Goal: Task Accomplishment & Management: Use online tool/utility

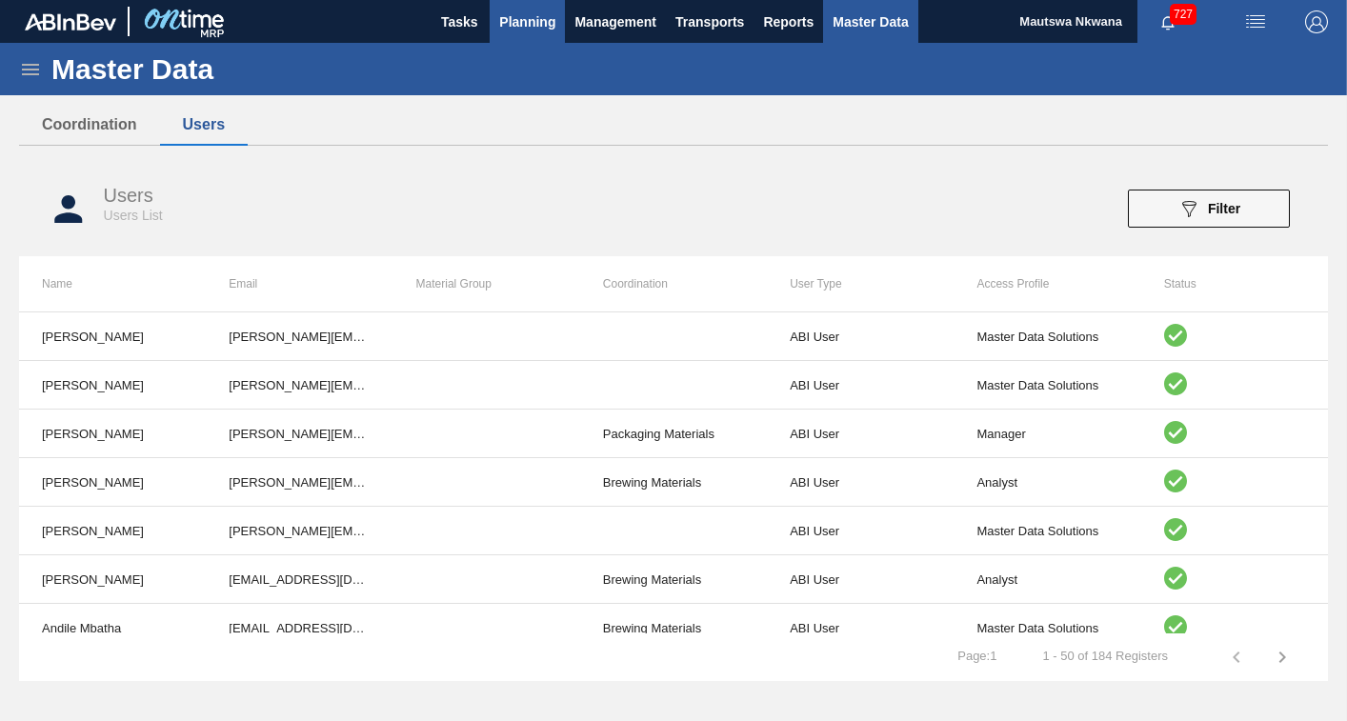
click at [534, 18] on span "Planning" at bounding box center [527, 21] width 56 height 23
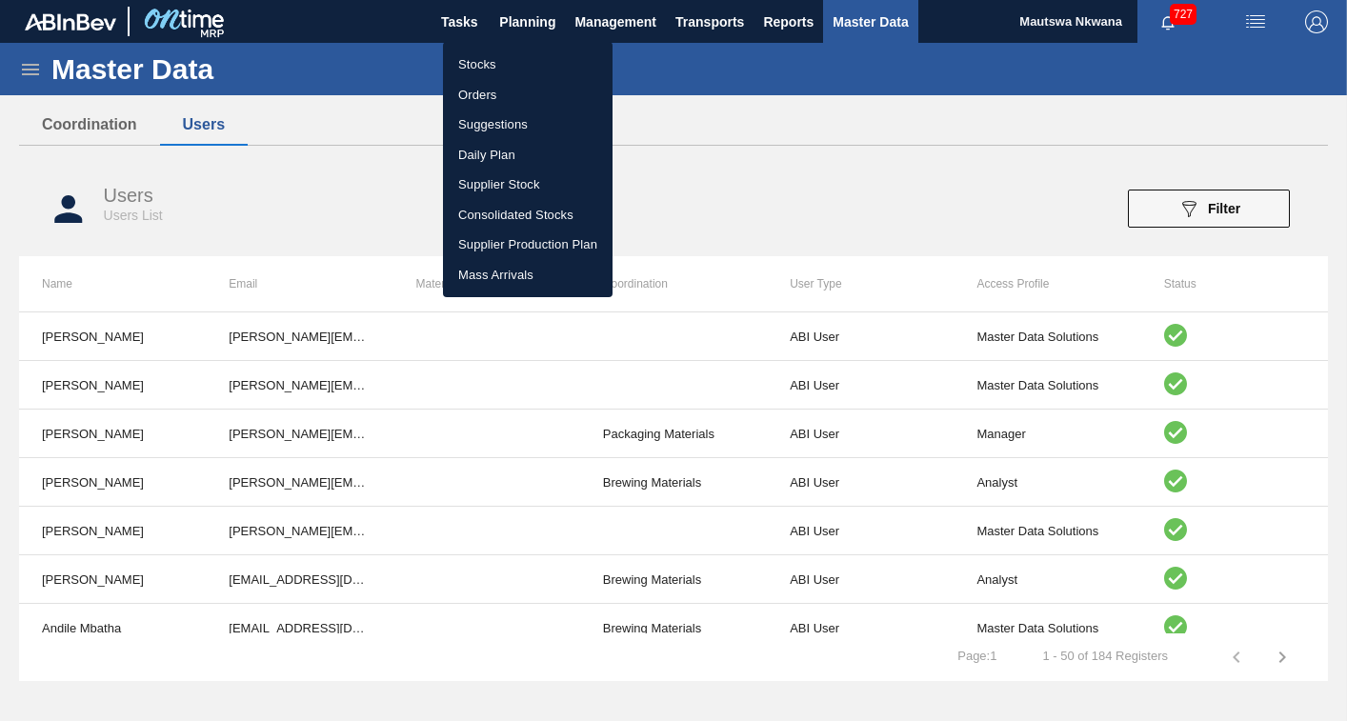
click at [490, 119] on li "Suggestions" at bounding box center [528, 125] width 170 height 30
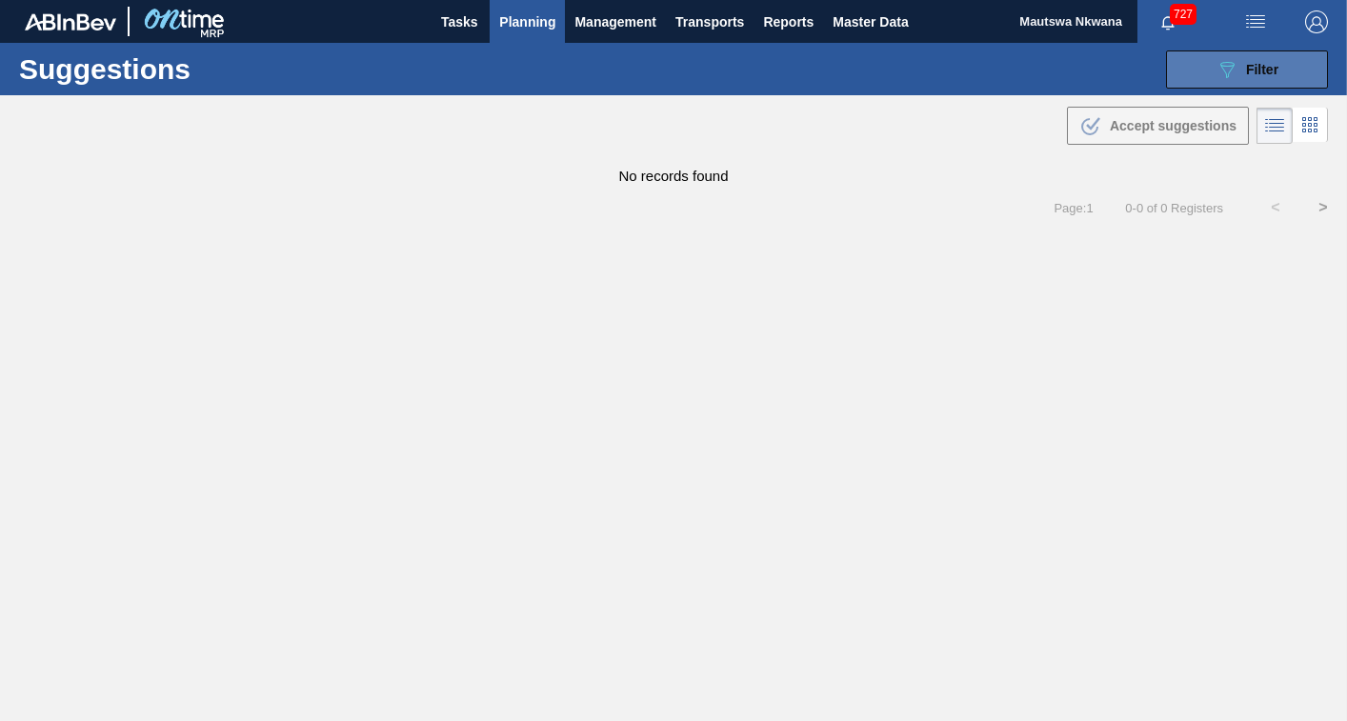
click at [1264, 68] on span "Filter" at bounding box center [1262, 69] width 32 height 15
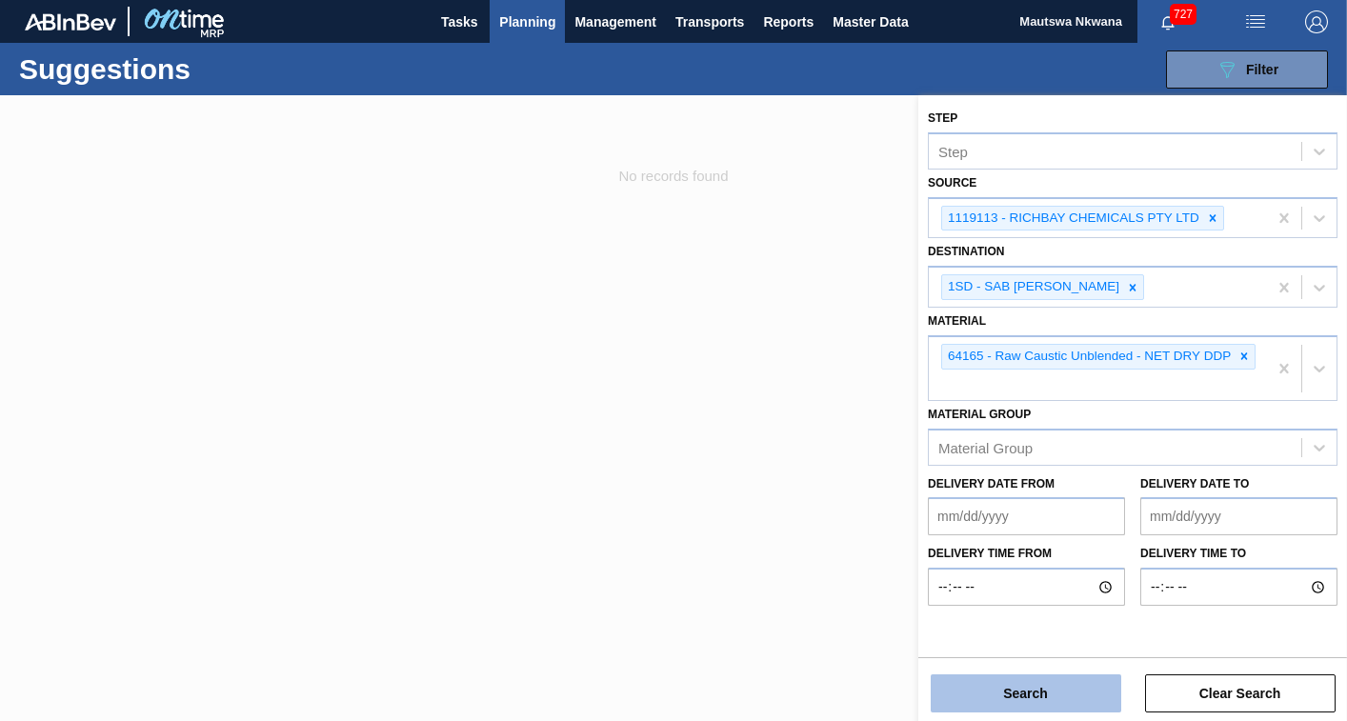
click at [1025, 698] on button "Search" at bounding box center [1025, 693] width 190 height 38
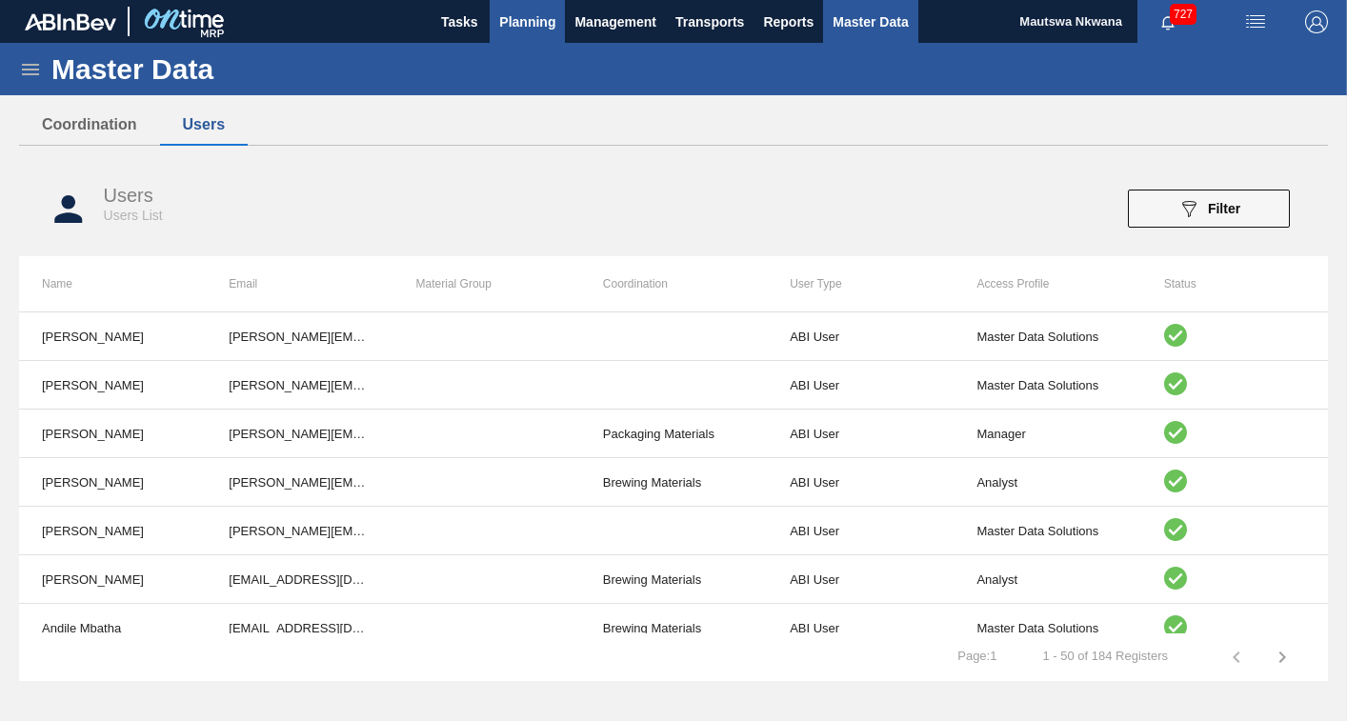
click at [529, 15] on span "Planning" at bounding box center [527, 21] width 56 height 23
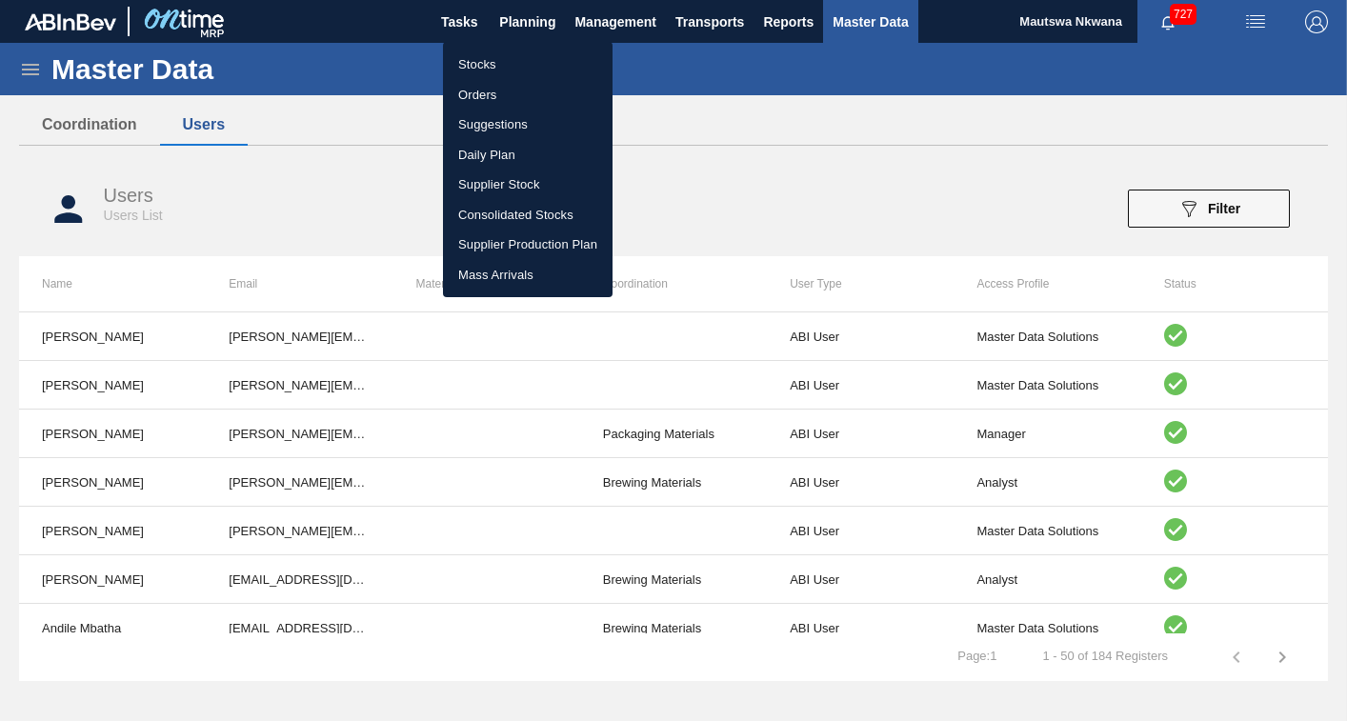
click at [479, 128] on li "Suggestions" at bounding box center [528, 125] width 170 height 30
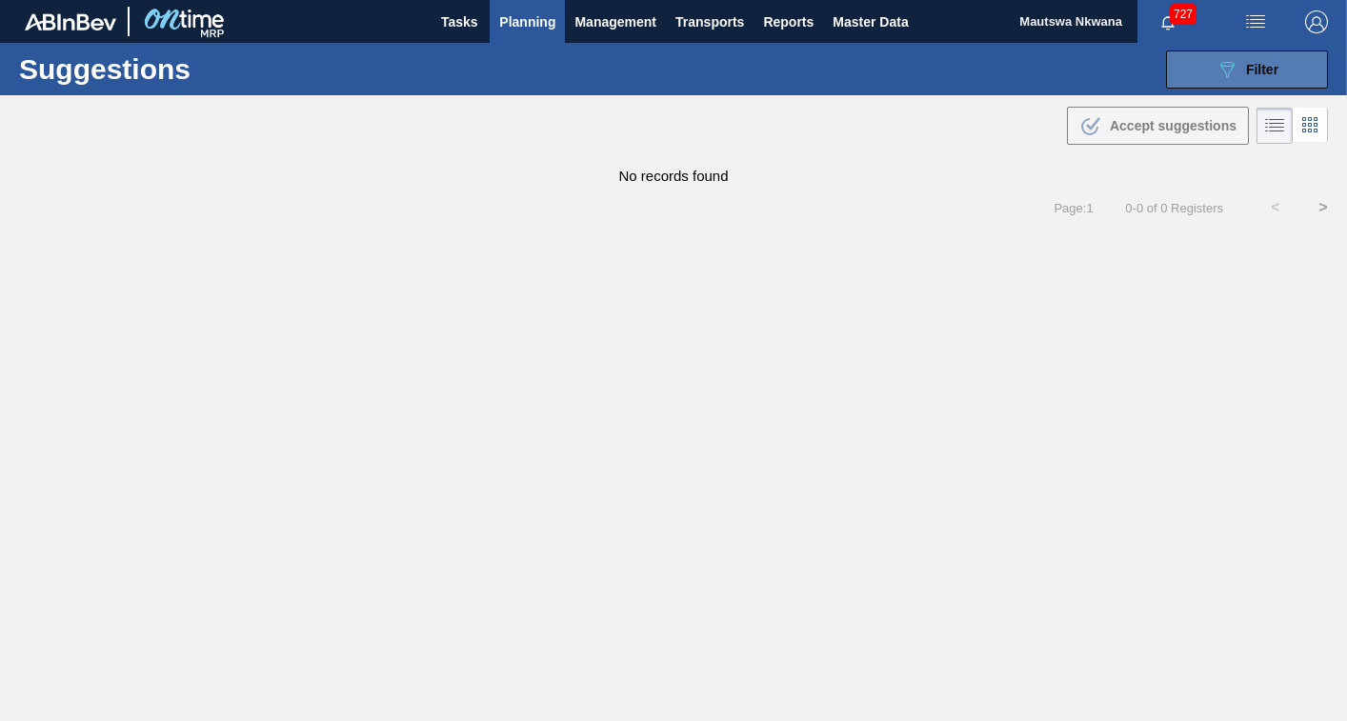
click at [1288, 69] on button "089F7B8B-B2A5-4AFE-B5C0-19BA573D28AC Filter" at bounding box center [1247, 69] width 162 height 38
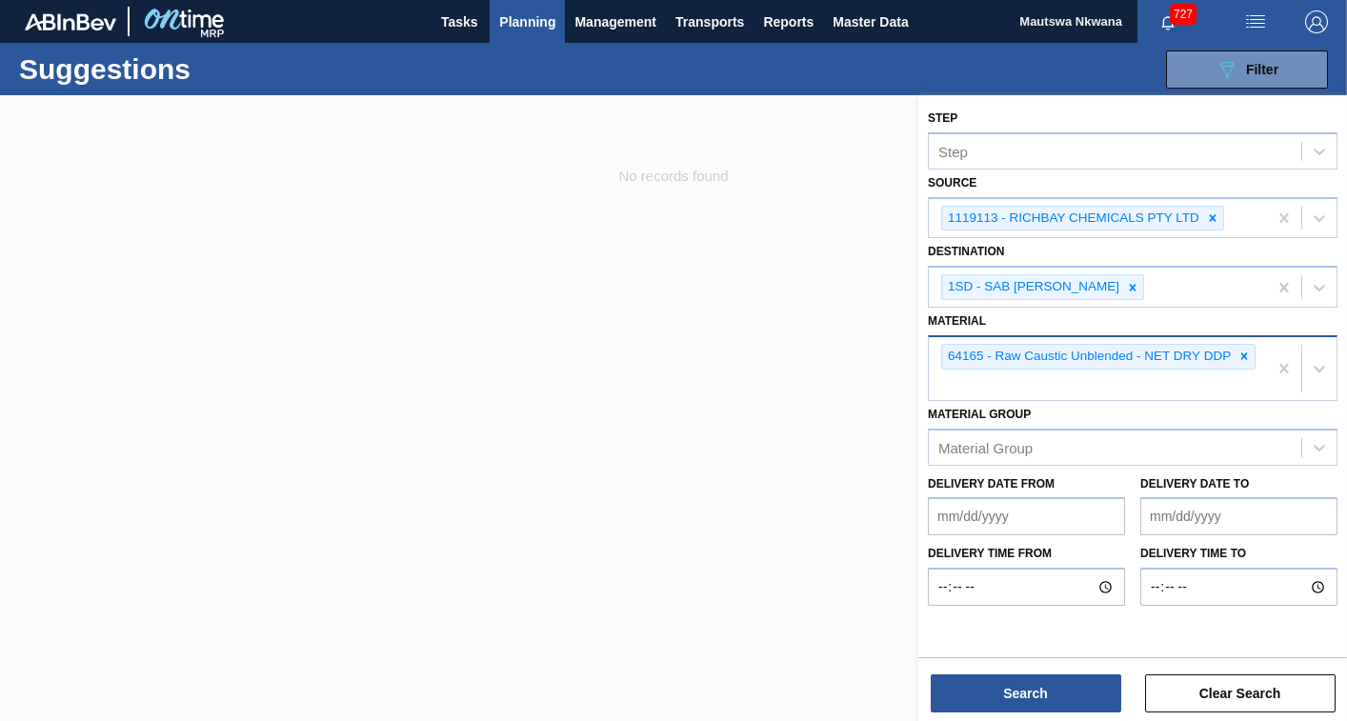
click at [1126, 391] on div "64165 - Raw Caustic Unblended - NET DRY DDP" at bounding box center [1098, 368] width 338 height 63
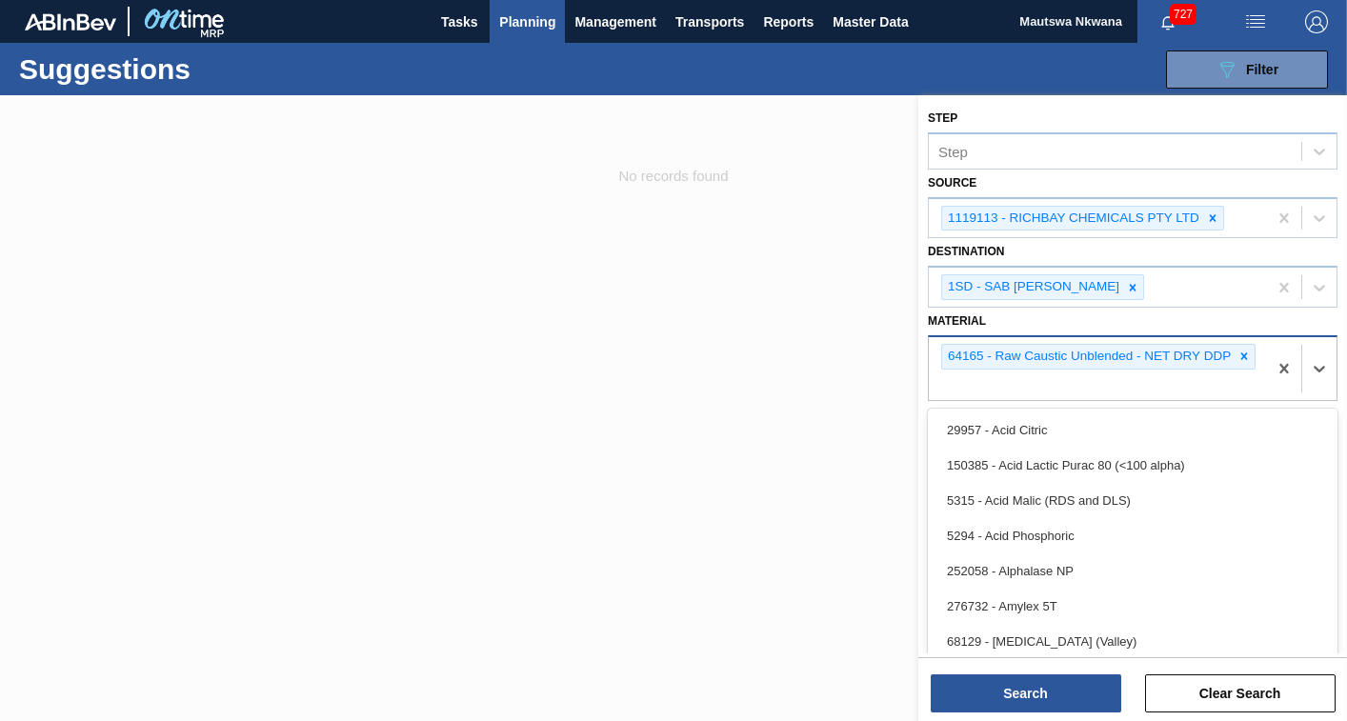
click at [1221, 353] on div "64165 - Raw Caustic Unblended - NET DRY DDP" at bounding box center [1087, 357] width 291 height 24
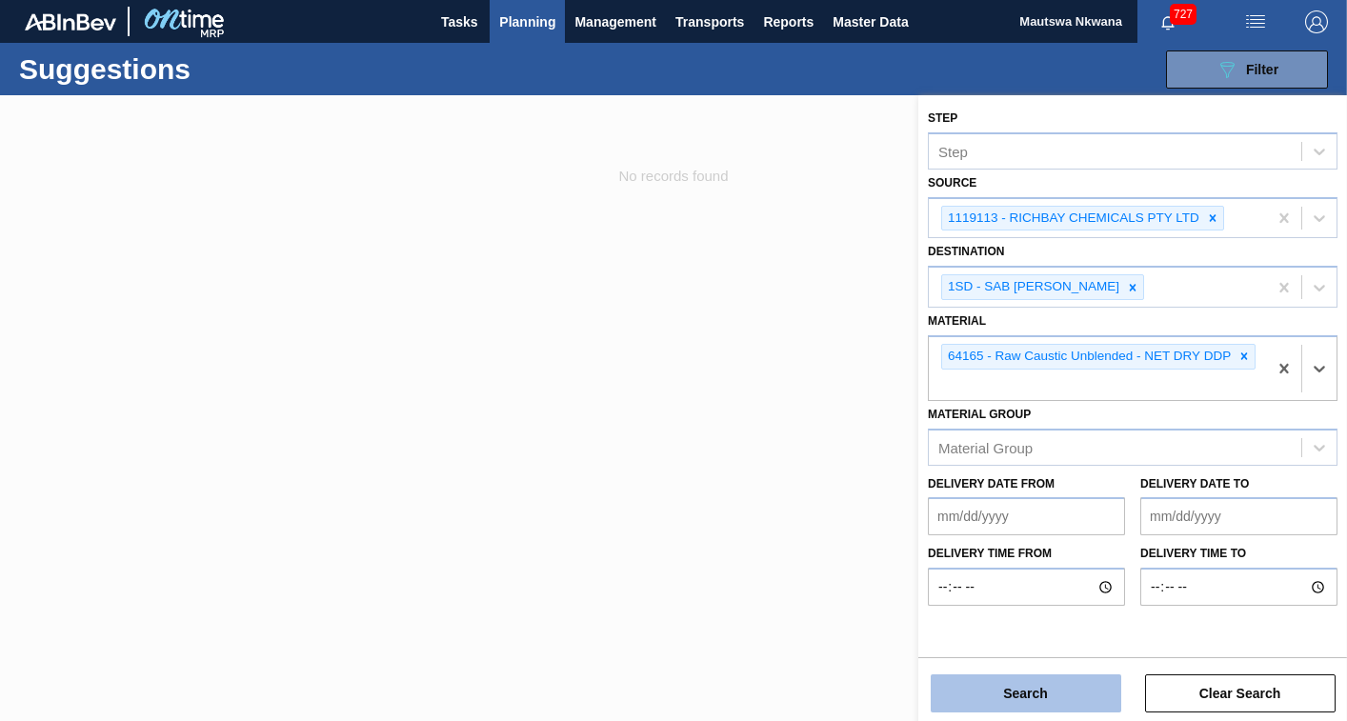
click at [1049, 686] on button "Search" at bounding box center [1025, 693] width 190 height 38
